Goal: Task Accomplishment & Management: Use online tool/utility

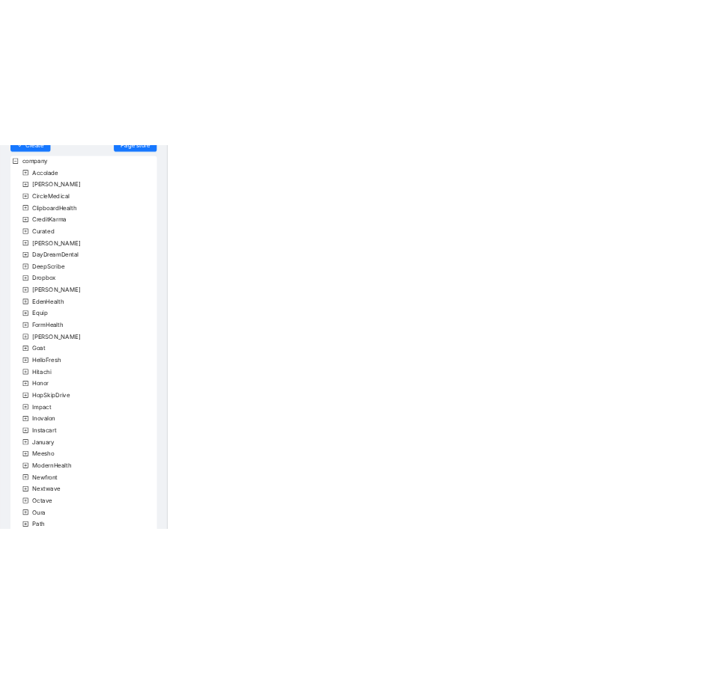
scroll to position [284, 0]
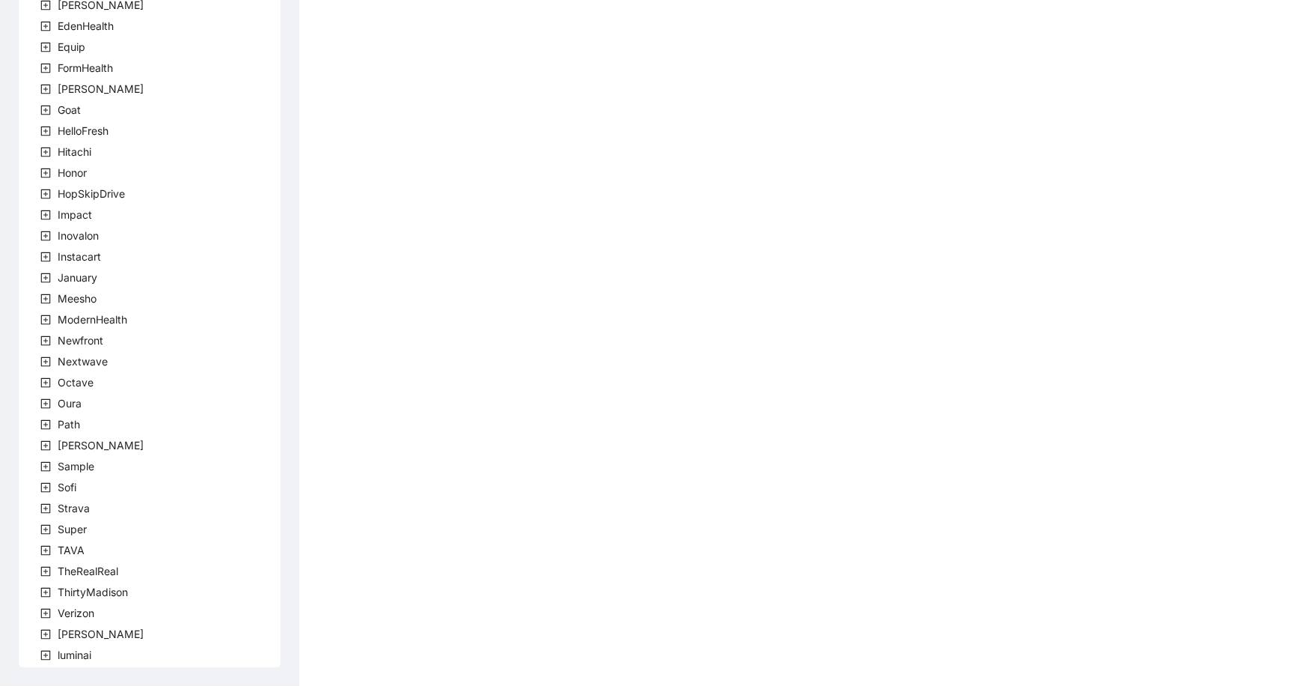
click at [45, 441] on icon "plus-square" at bounding box center [46, 446] width 10 height 10
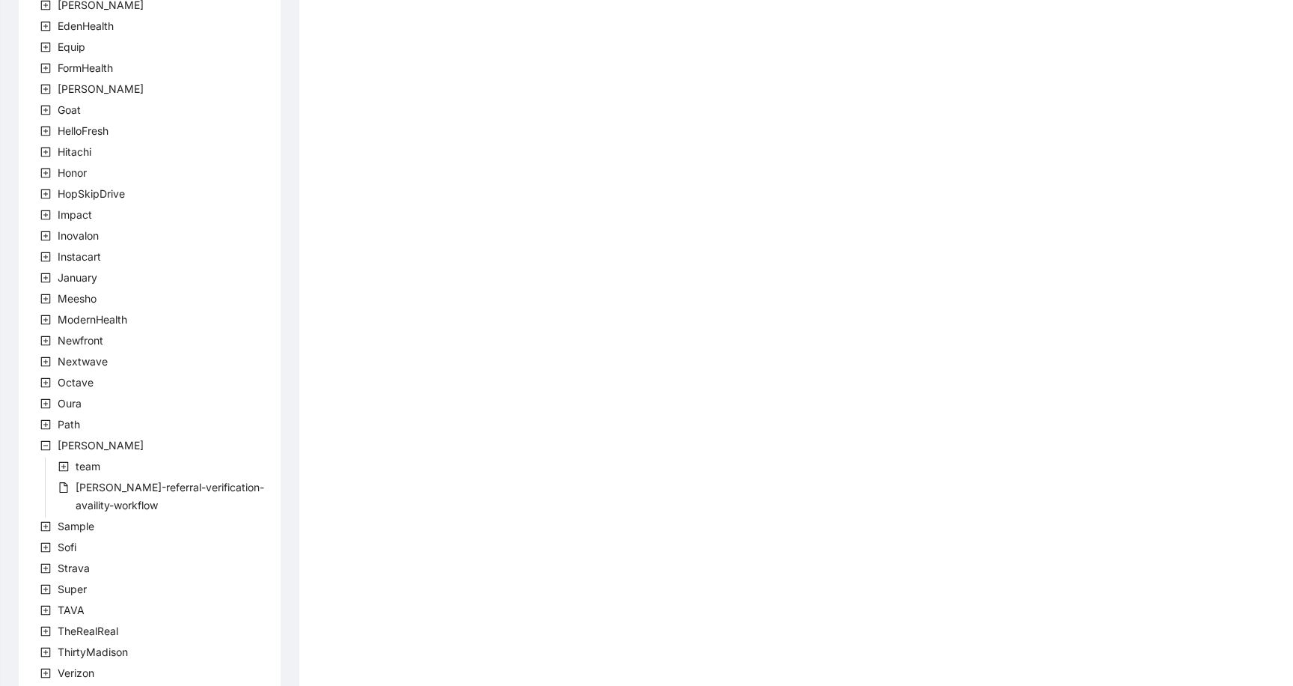
click at [59, 486] on icon "file" at bounding box center [63, 487] width 10 height 10
click at [59, 468] on icon "plus-square" at bounding box center [64, 467] width 10 height 10
click at [83, 486] on icon "plus-square" at bounding box center [81, 487] width 10 height 10
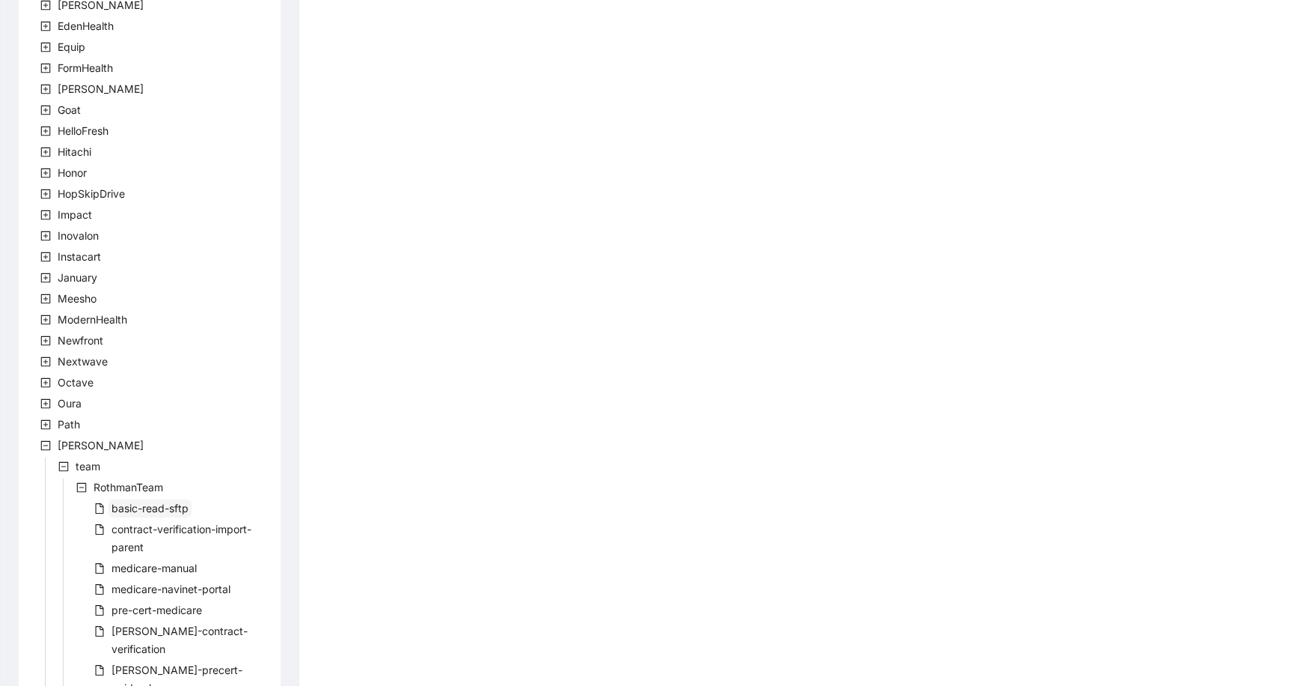
click at [165, 506] on span "basic-read-sftp" at bounding box center [150, 507] width 77 height 13
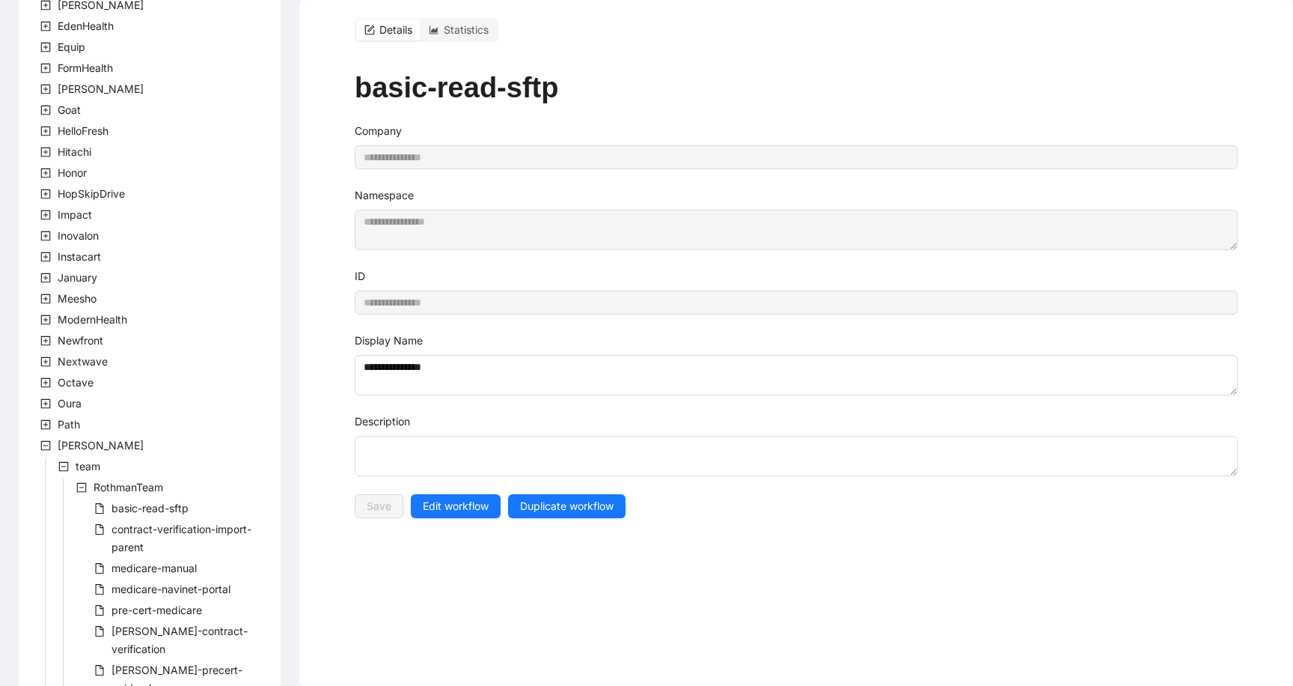
click at [443, 513] on span "Edit workflow" at bounding box center [456, 506] width 66 height 16
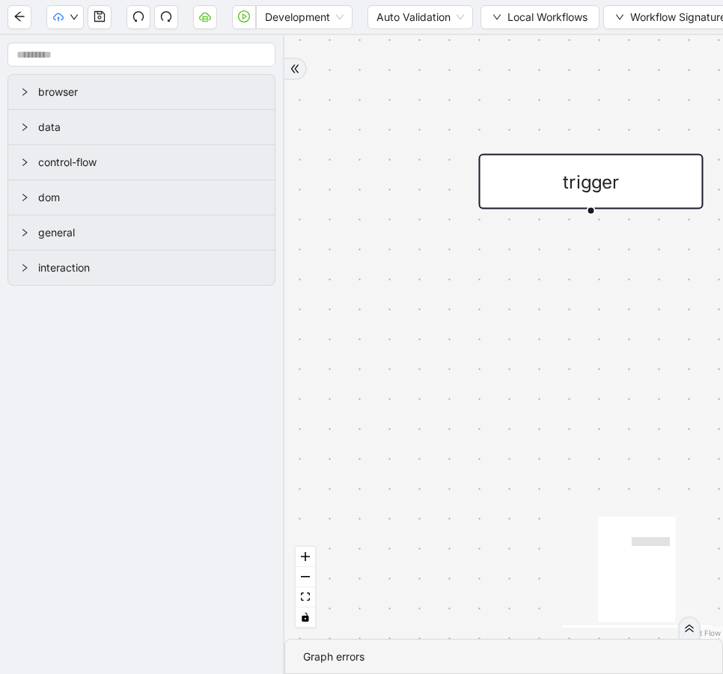
drag, startPoint x: 665, startPoint y: 204, endPoint x: 604, endPoint y: 198, distance: 60.9
click at [604, 198] on div "trigger" at bounding box center [591, 181] width 225 height 55
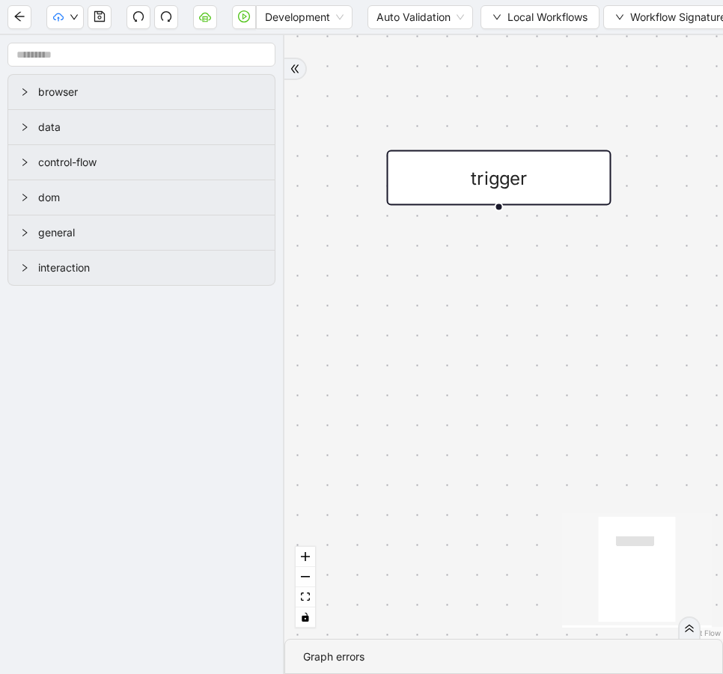
drag, startPoint x: 657, startPoint y: 99, endPoint x: 537, endPoint y: 96, distance: 120.5
